Goal: Information Seeking & Learning: Learn about a topic

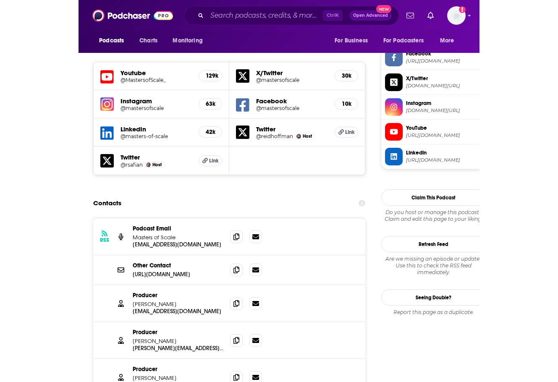
scroll to position [714, 0]
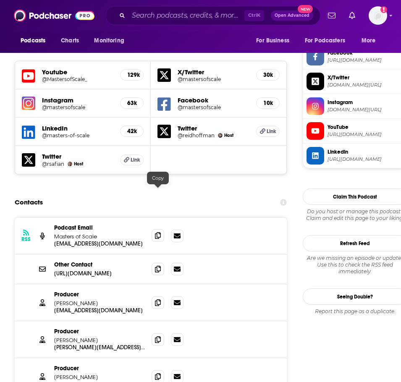
click at [158, 232] on icon at bounding box center [158, 235] width 6 height 7
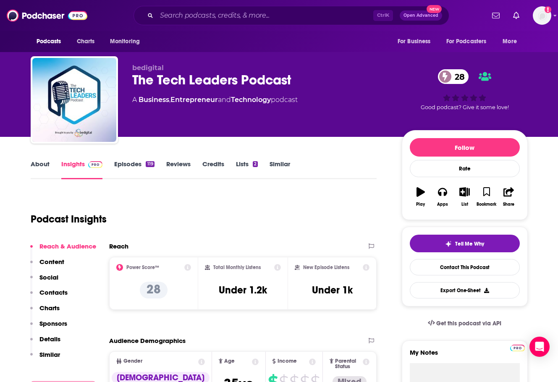
click at [129, 160] on link "Episodes 119" at bounding box center [134, 169] width 40 height 19
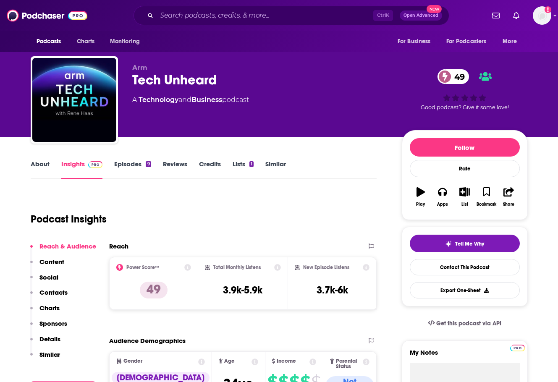
click at [134, 164] on link "Episodes 9" at bounding box center [132, 169] width 37 height 19
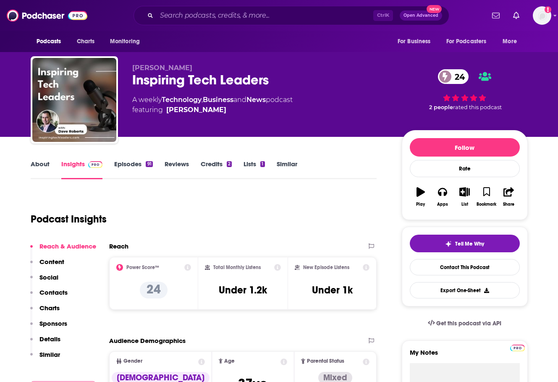
click at [135, 170] on link "Episodes 91" at bounding box center [133, 169] width 38 height 19
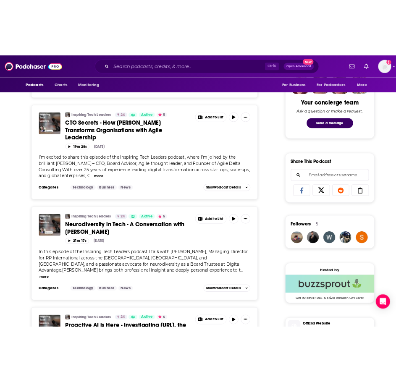
scroll to position [416, 0]
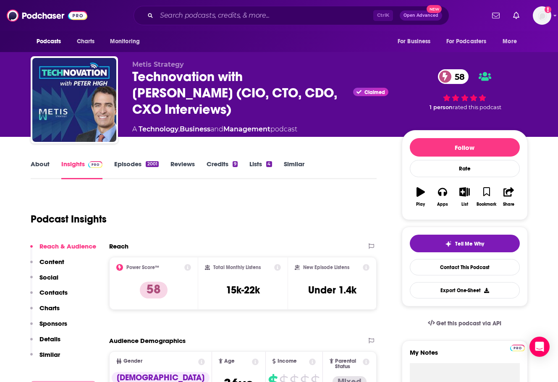
click at [123, 167] on link "Episodes 2001" at bounding box center [136, 169] width 44 height 19
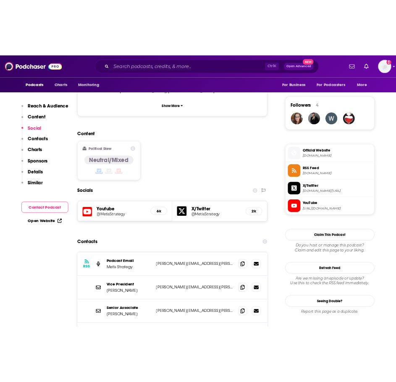
scroll to position [630, 0]
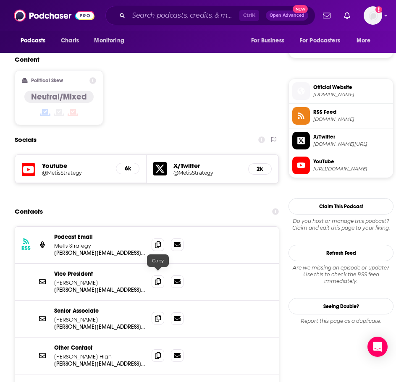
click at [160, 315] on icon at bounding box center [158, 318] width 6 height 7
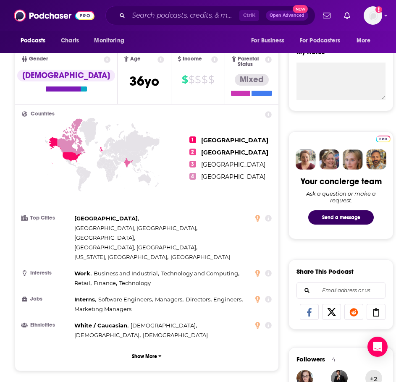
scroll to position [0, 0]
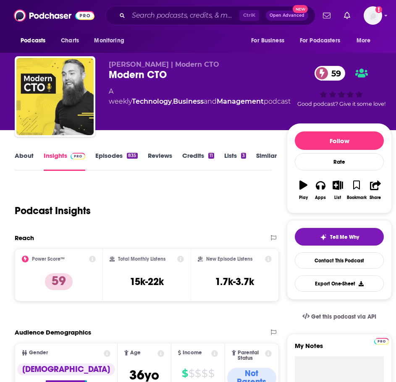
click at [116, 154] on link "Episodes 835" at bounding box center [116, 161] width 42 height 19
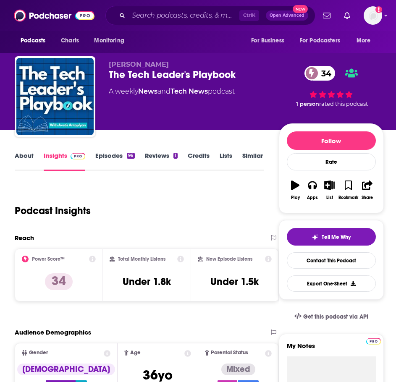
click at [106, 158] on link "Episodes 96" at bounding box center [114, 161] width 39 height 19
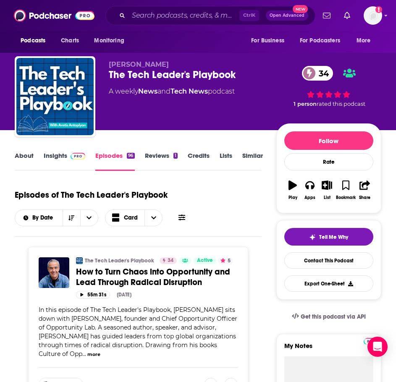
click at [54, 153] on link "Insights" at bounding box center [65, 161] width 42 height 19
